Goal: Task Accomplishment & Management: Manage account settings

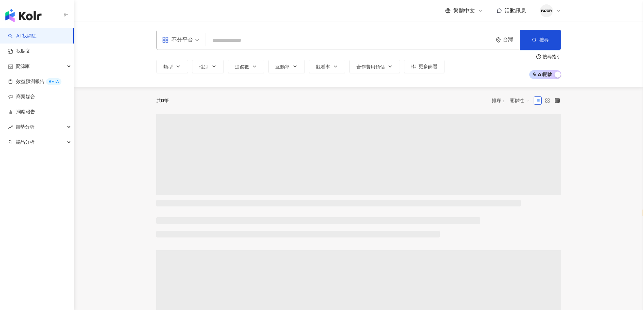
select select "*****"
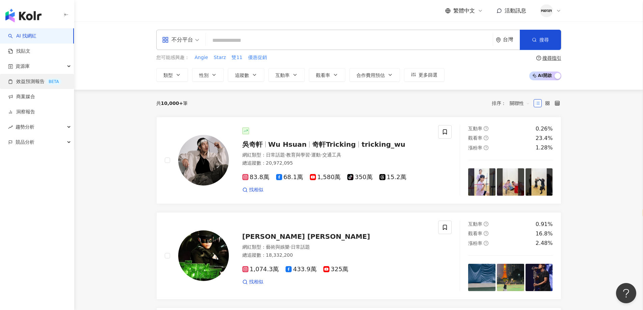
click at [43, 71] on div "資源庫" at bounding box center [37, 66] width 74 height 15
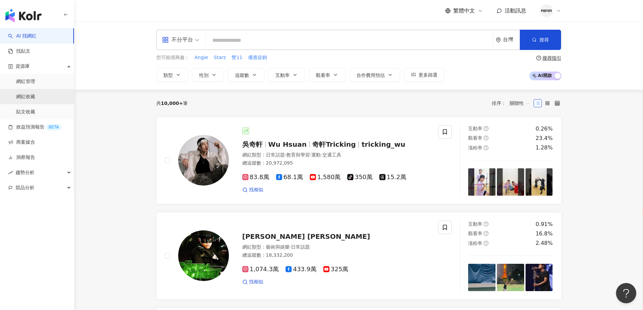
click at [33, 98] on link "網紅收藏" at bounding box center [25, 96] width 19 height 7
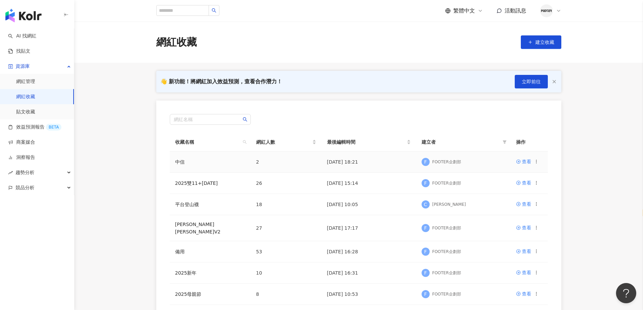
click at [536, 164] on icon at bounding box center [536, 161] width 5 height 5
click at [519, 216] on div "刪除收藏" at bounding box center [519, 217] width 28 height 7
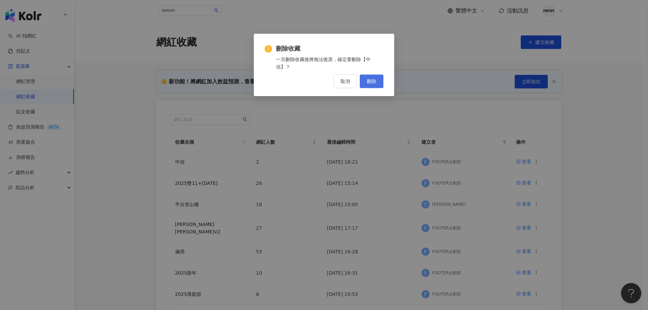
click at [377, 86] on button "刪除" at bounding box center [372, 81] width 24 height 13
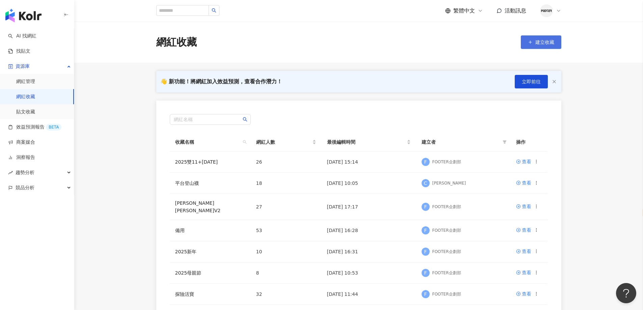
click at [545, 36] on button "建立收藏" at bounding box center [541, 41] width 40 height 13
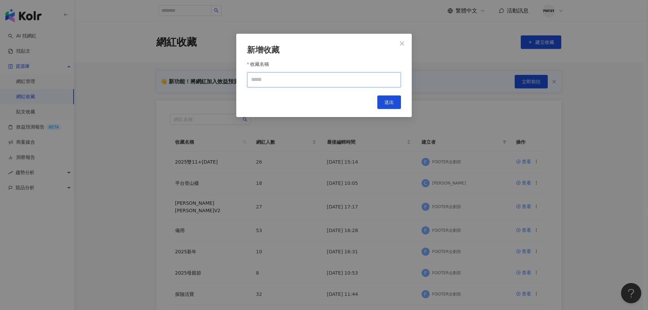
click at [287, 74] on input "收藏名稱" at bounding box center [324, 79] width 154 height 15
type input "**"
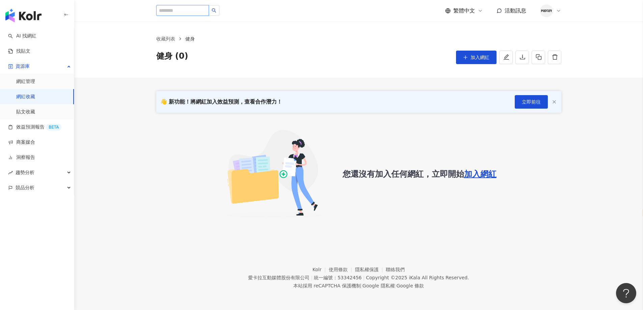
click at [169, 9] on input "search" at bounding box center [182, 10] width 53 height 11
click at [329, 53] on div "健身 (0) 加入網紅" at bounding box center [358, 57] width 405 height 13
